Goal: Task Accomplishment & Management: Manage account settings

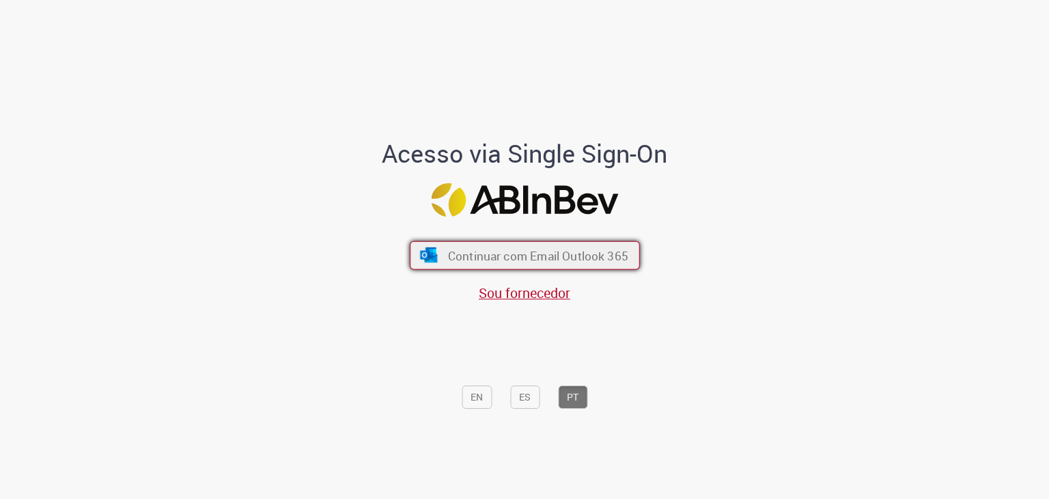
click at [596, 258] on span "Continuar com Email Outlook 365" at bounding box center [537, 255] width 180 height 16
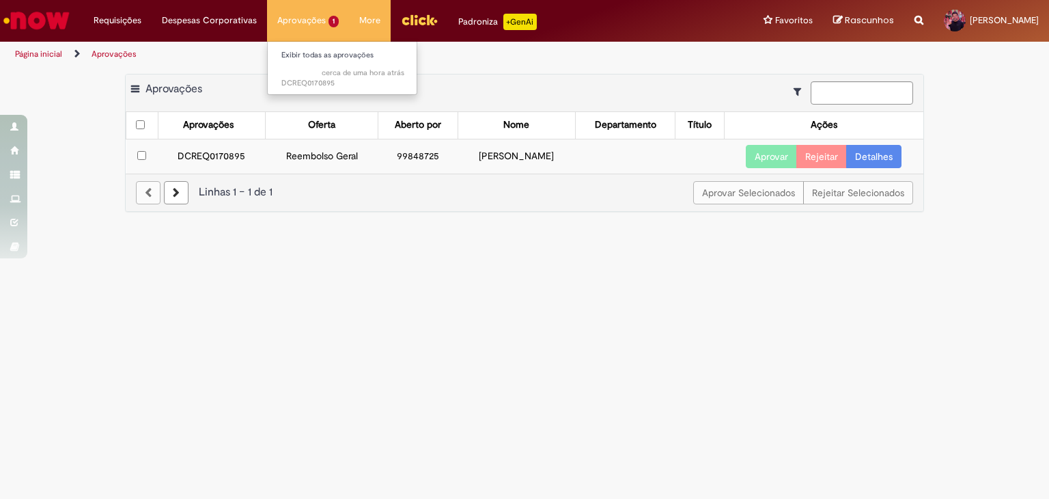
click at [322, 47] on li "Exibir todas as aprovações" at bounding box center [343, 54] width 150 height 18
click at [333, 70] on sn-time-ago "cerca de uma hora atrás cerca de uma hora atrás" at bounding box center [363, 73] width 83 height 10
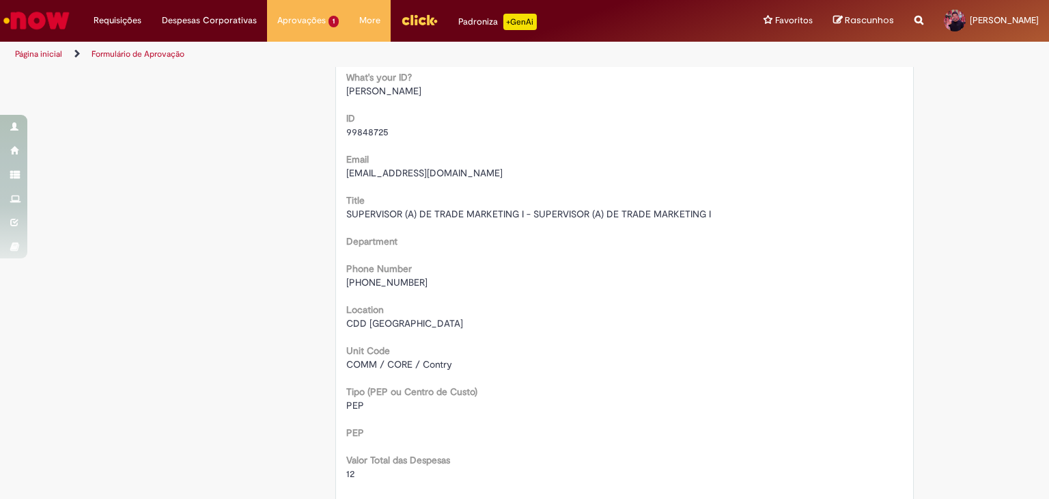
scroll to position [109, 0]
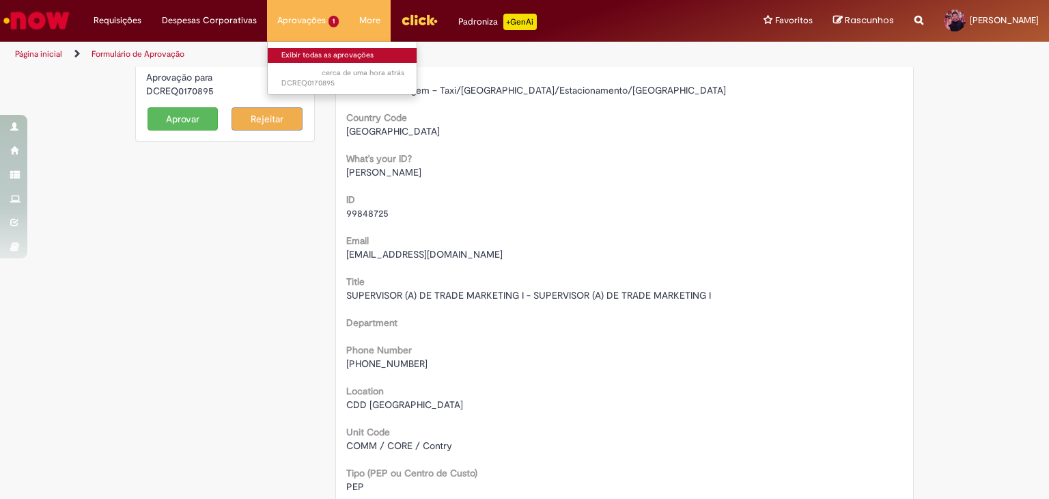
click at [307, 51] on link "Exibir todas as aprovações" at bounding box center [343, 55] width 150 height 15
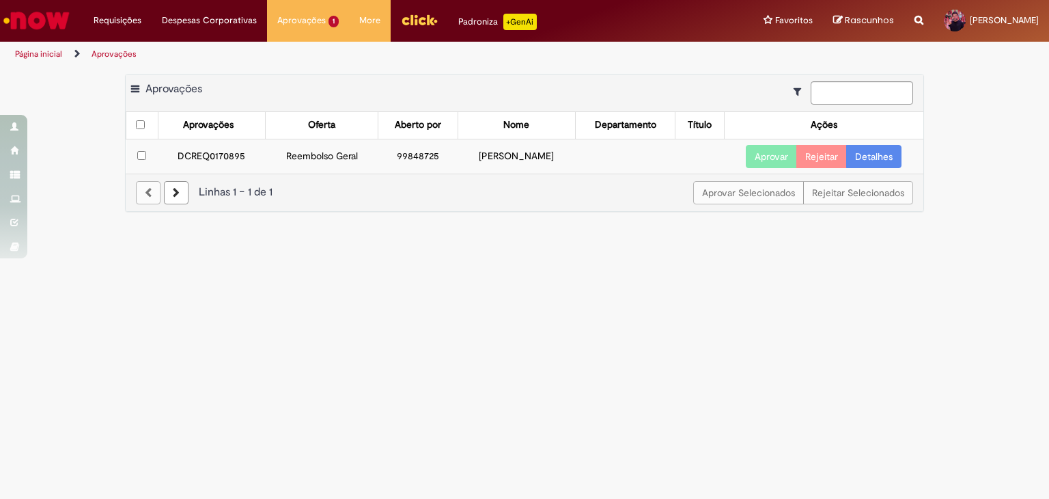
click at [204, 157] on td "DCREQ0170895" at bounding box center [211, 156] width 107 height 35
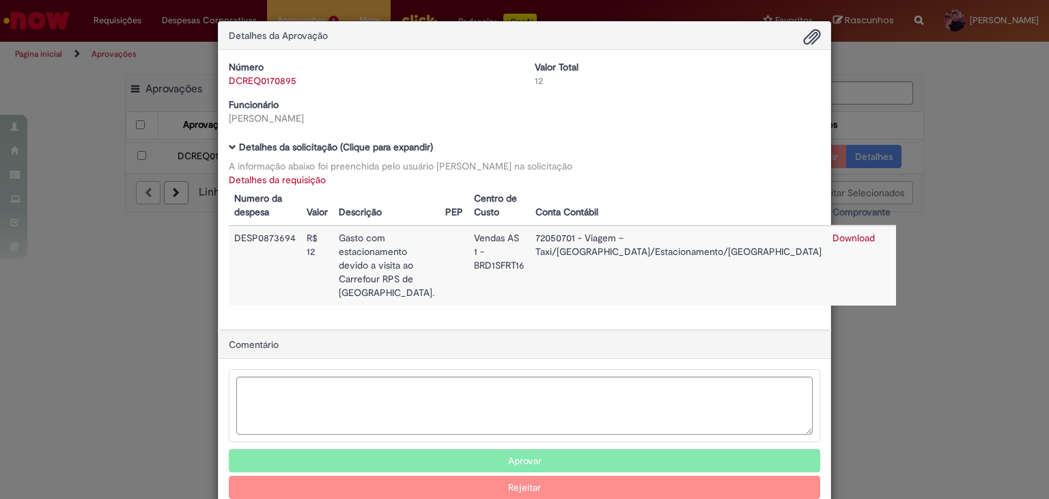
click at [421, 449] on button "Aprovar" at bounding box center [525, 460] width 592 height 23
